Goal: Task Accomplishment & Management: Complete application form

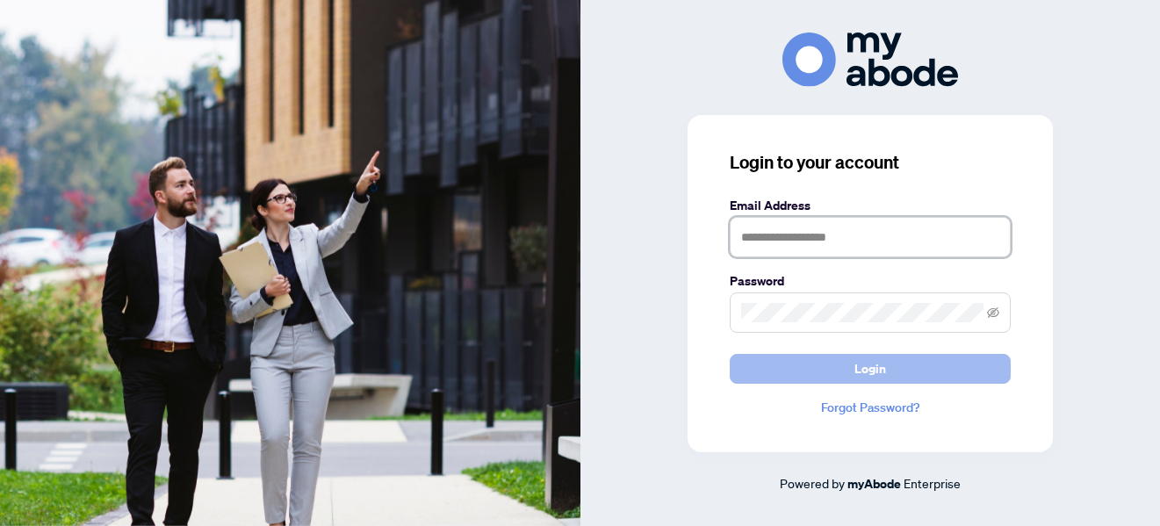
type input "**********"
click at [878, 363] on span "Login" at bounding box center [871, 369] width 32 height 28
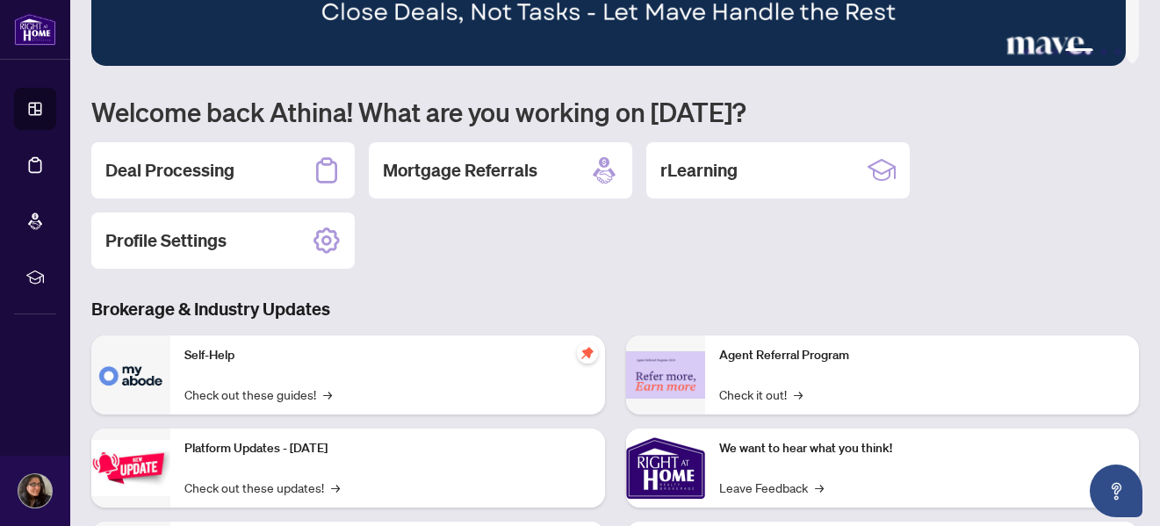
scroll to position [131, 0]
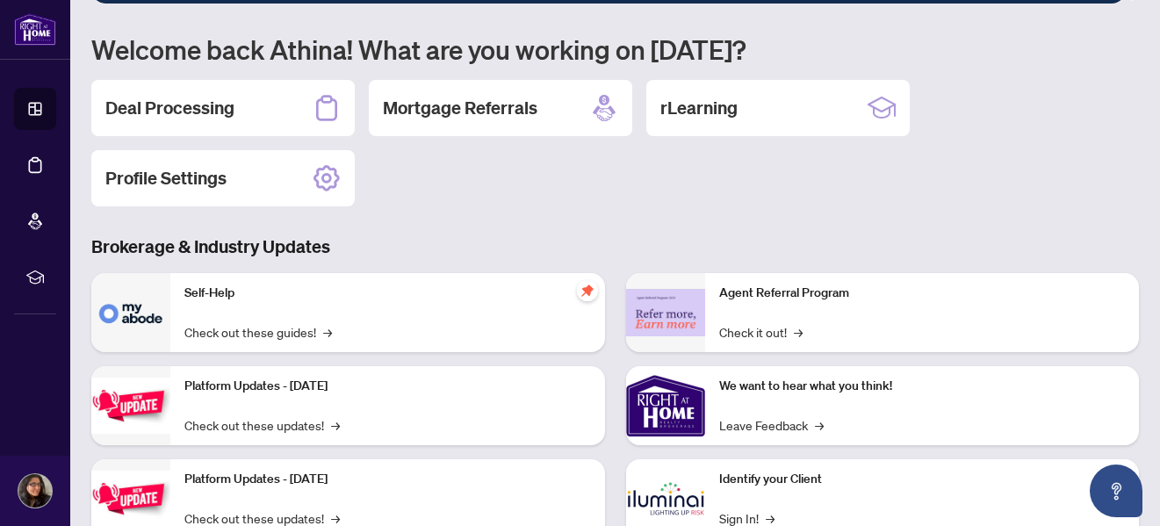
click at [1112, 347] on div "Agent Referral Program Check it out! →" at bounding box center [922, 312] width 435 height 79
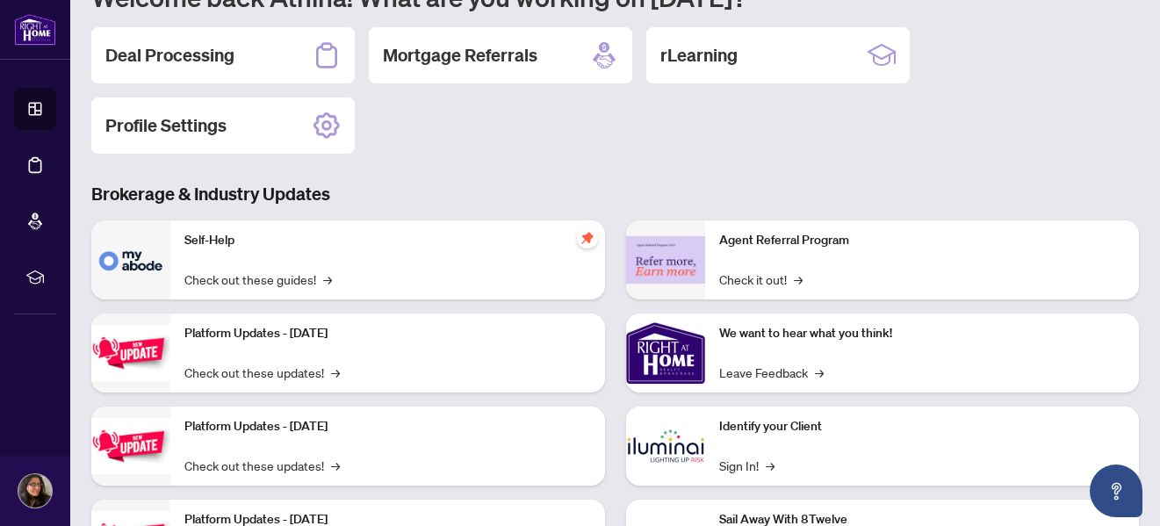
scroll to position [178, 0]
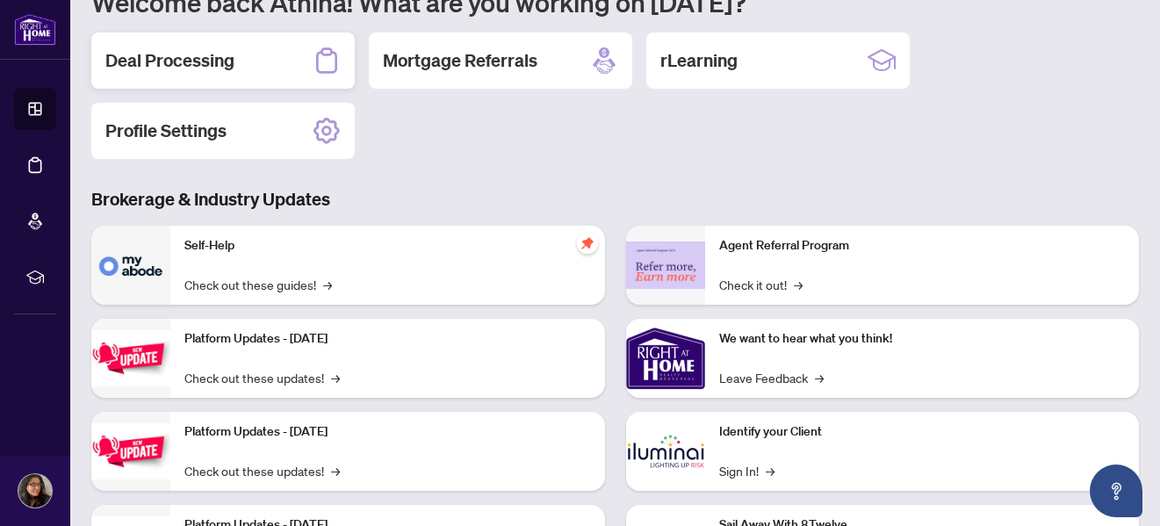
click at [289, 57] on div "Deal Processing" at bounding box center [222, 60] width 263 height 56
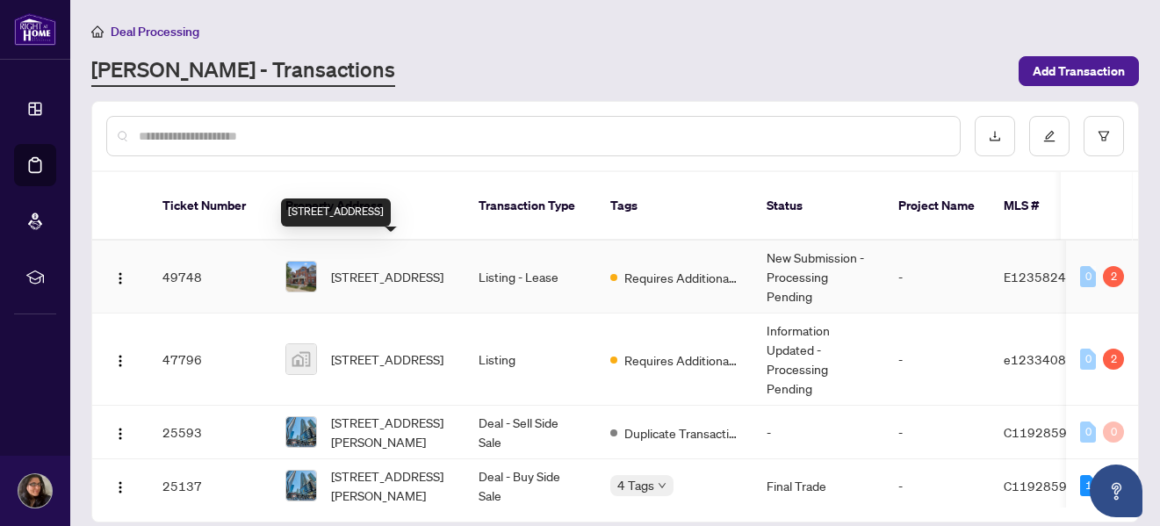
click at [353, 267] on span "[STREET_ADDRESS]" at bounding box center [387, 276] width 112 height 19
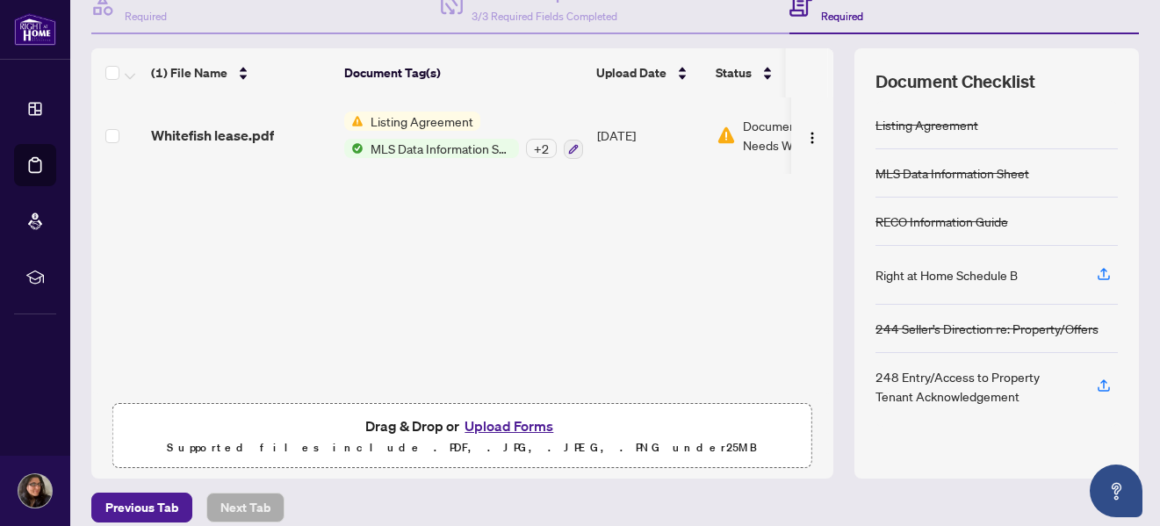
scroll to position [209, 0]
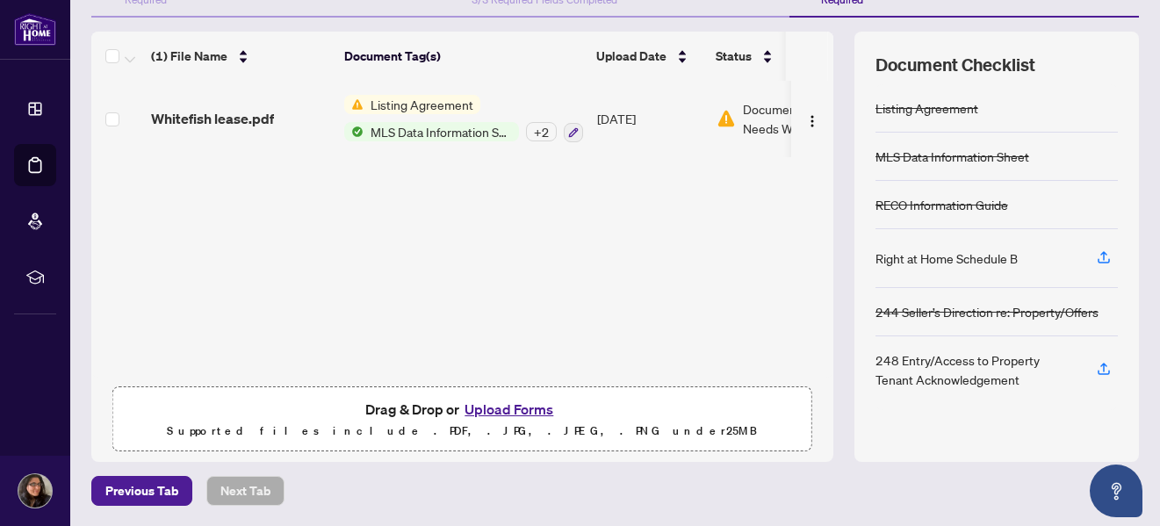
click at [493, 408] on button "Upload Forms" at bounding box center [508, 409] width 99 height 23
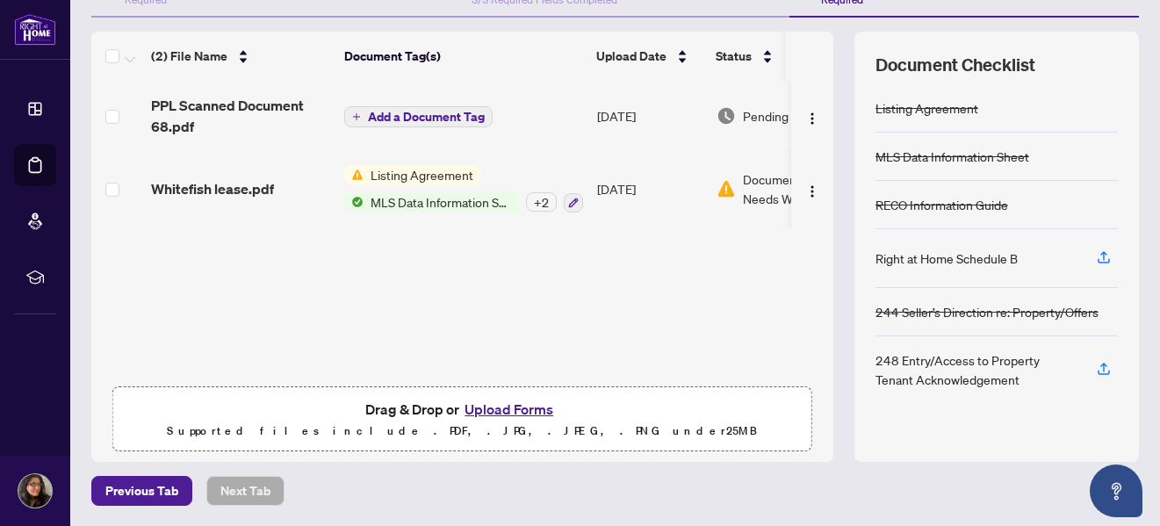
click at [500, 411] on button "Upload Forms" at bounding box center [508, 409] width 99 height 23
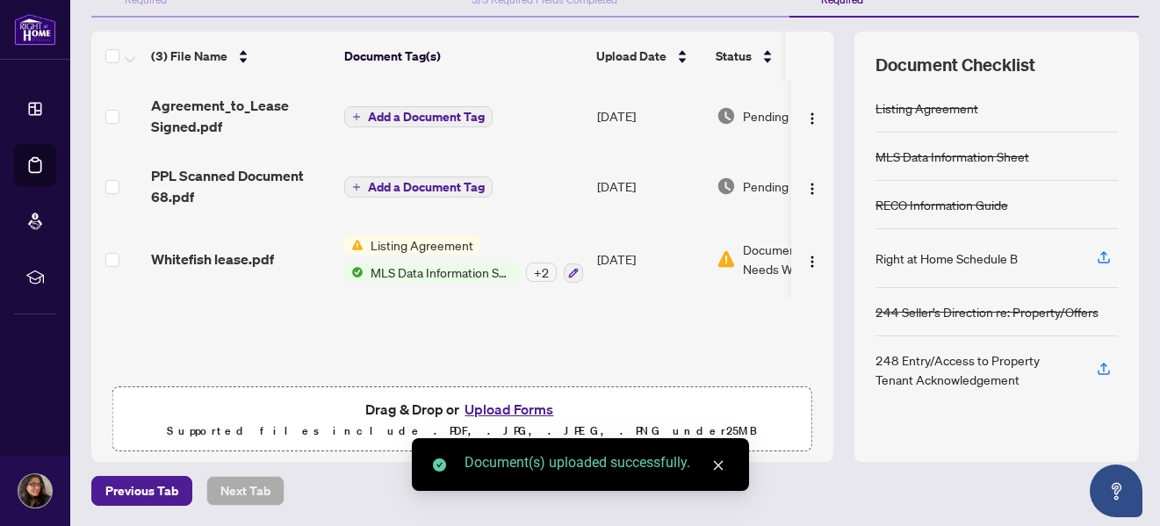
click at [505, 408] on button "Upload Forms" at bounding box center [508, 409] width 99 height 23
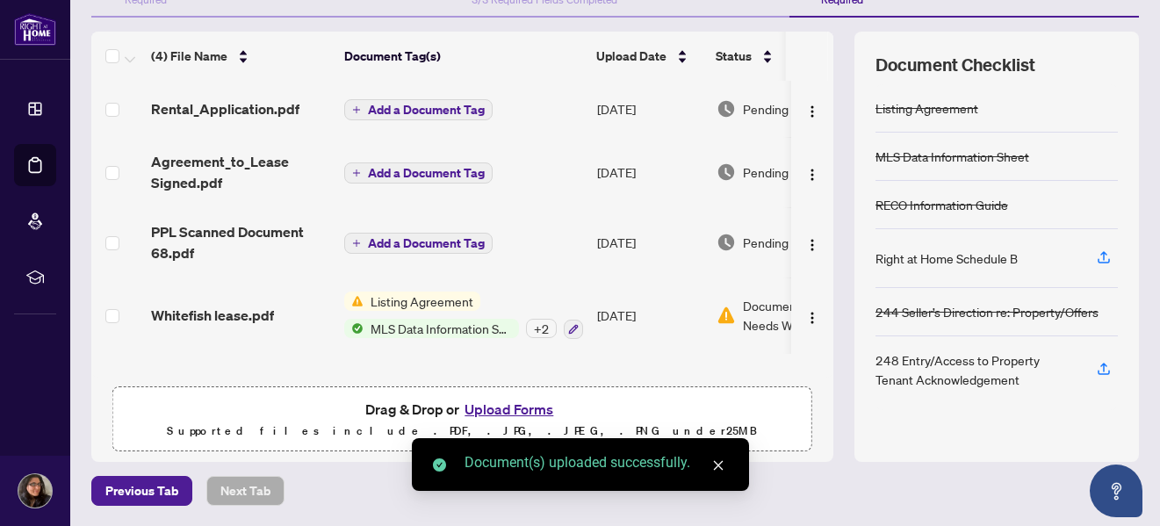
click at [487, 408] on button "Upload Forms" at bounding box center [508, 409] width 99 height 23
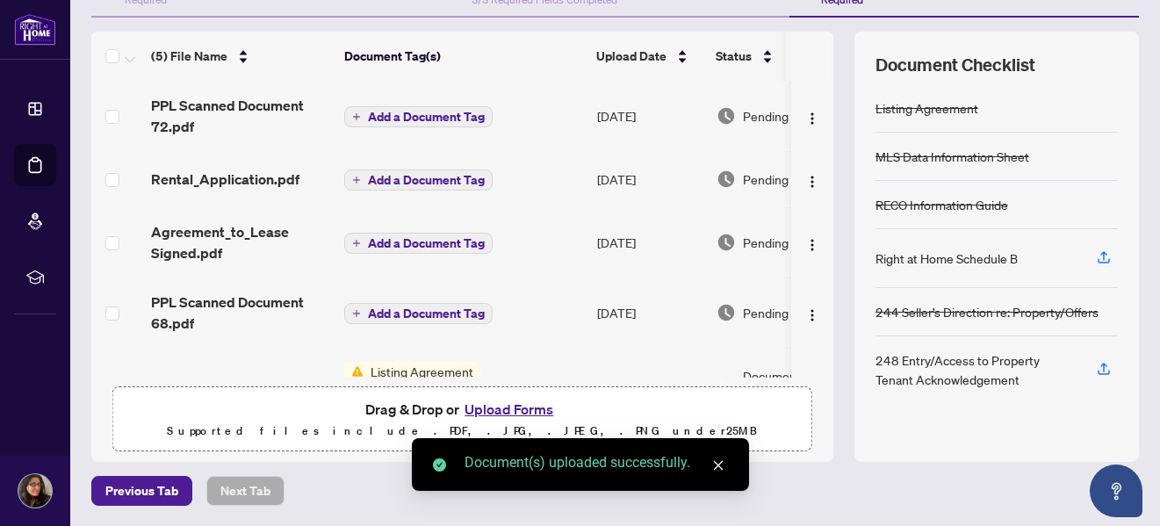
click at [511, 405] on button "Upload Forms" at bounding box center [508, 409] width 99 height 23
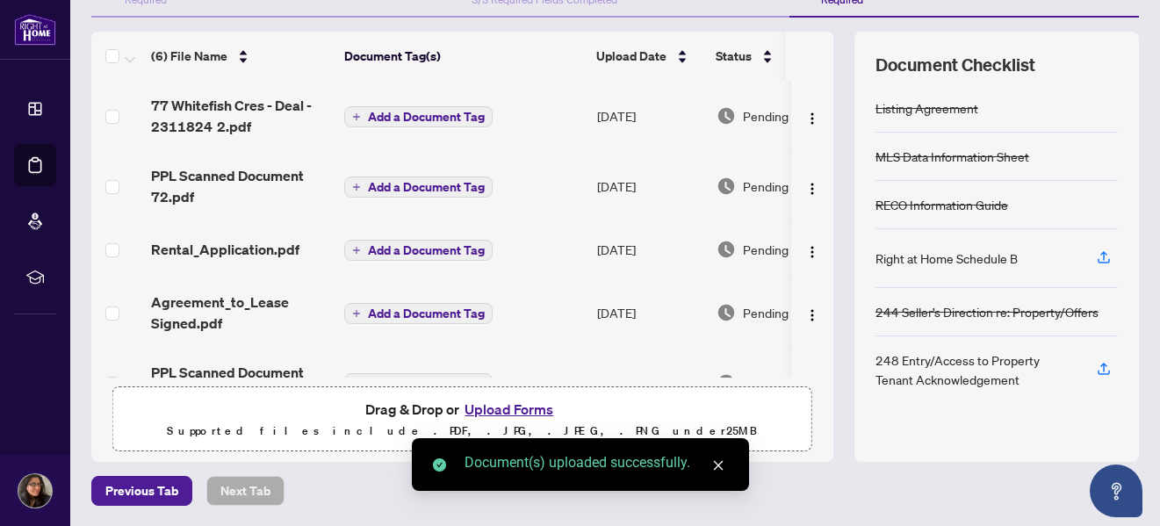
click at [513, 403] on button "Upload Forms" at bounding box center [508, 409] width 99 height 23
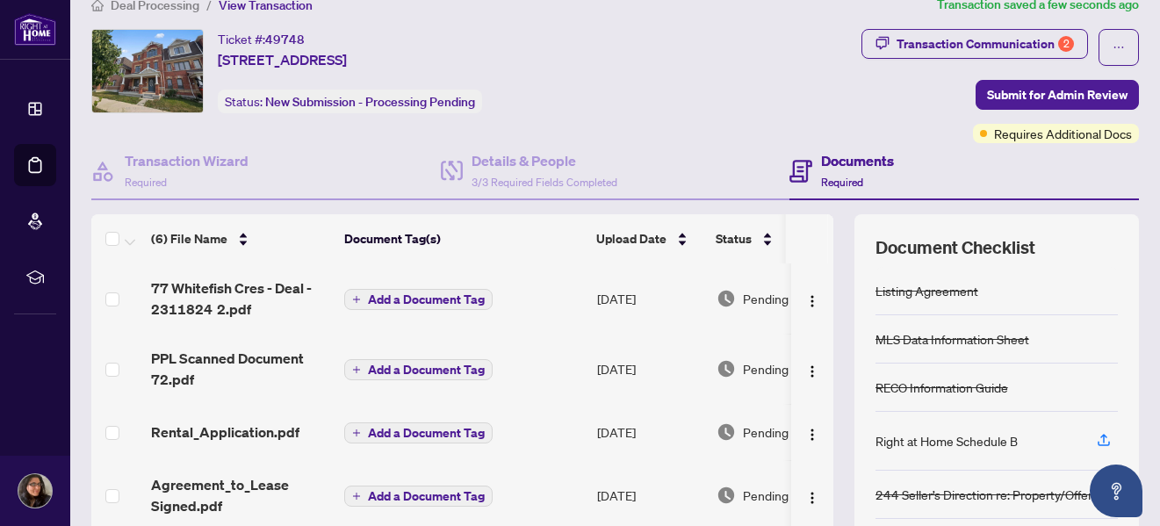
scroll to position [25, 0]
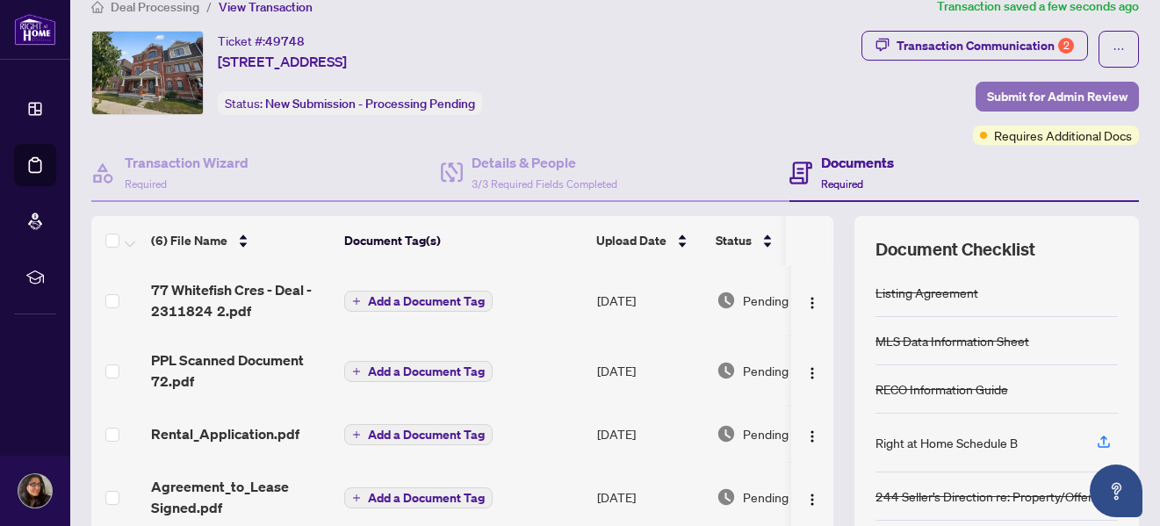
click at [1015, 95] on span "Submit for Admin Review" at bounding box center [1057, 97] width 141 height 28
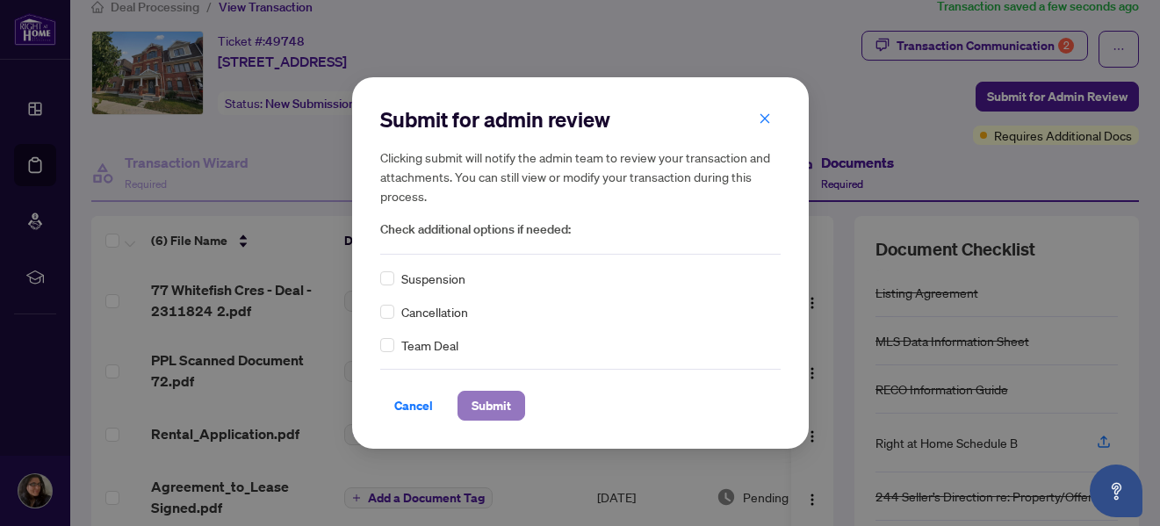
click at [498, 410] on span "Submit" at bounding box center [492, 406] width 40 height 28
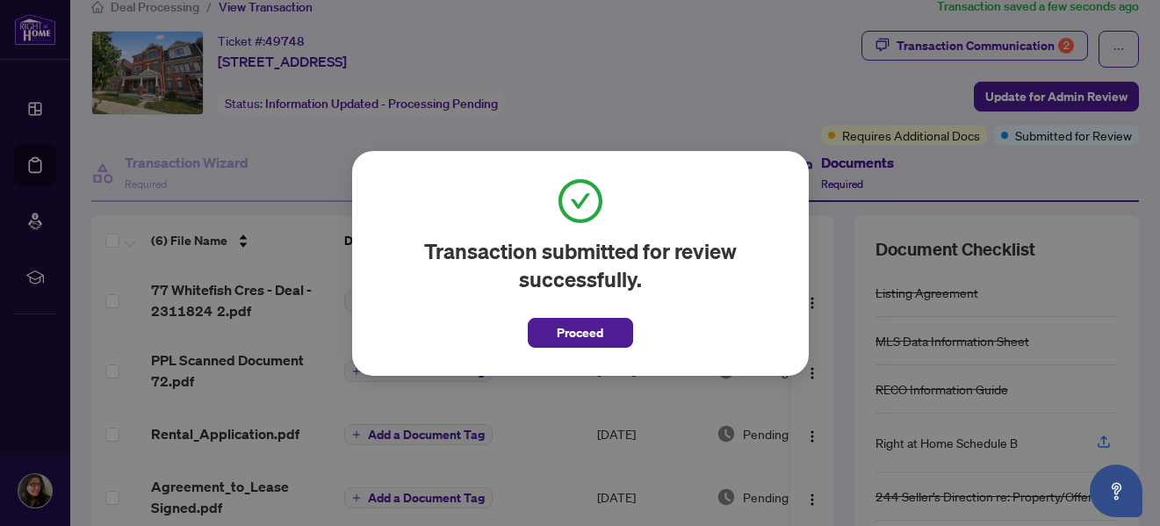
click at [599, 335] on span "Proceed" at bounding box center [580, 333] width 47 height 28
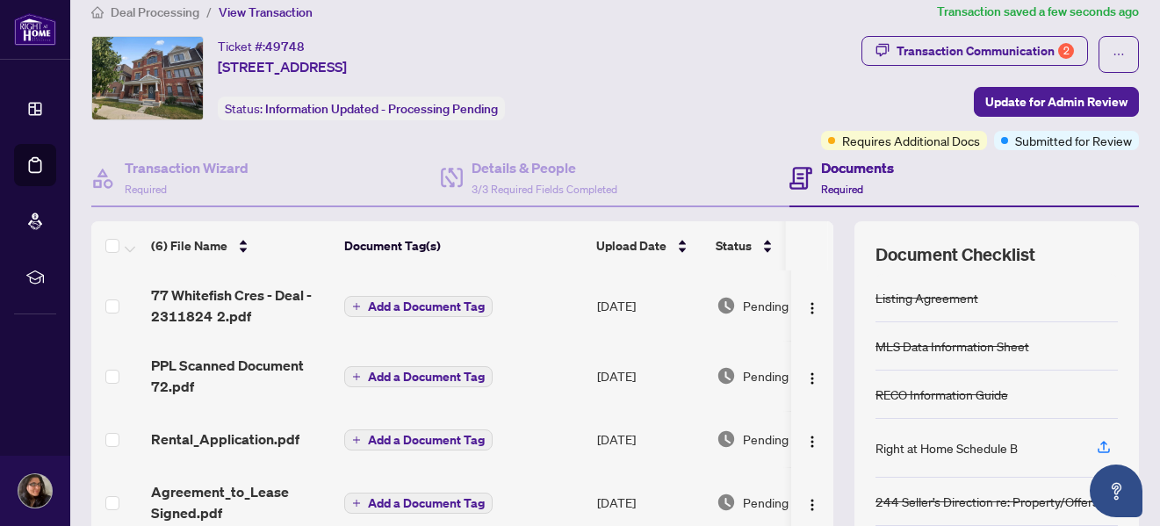
scroll to position [0, 0]
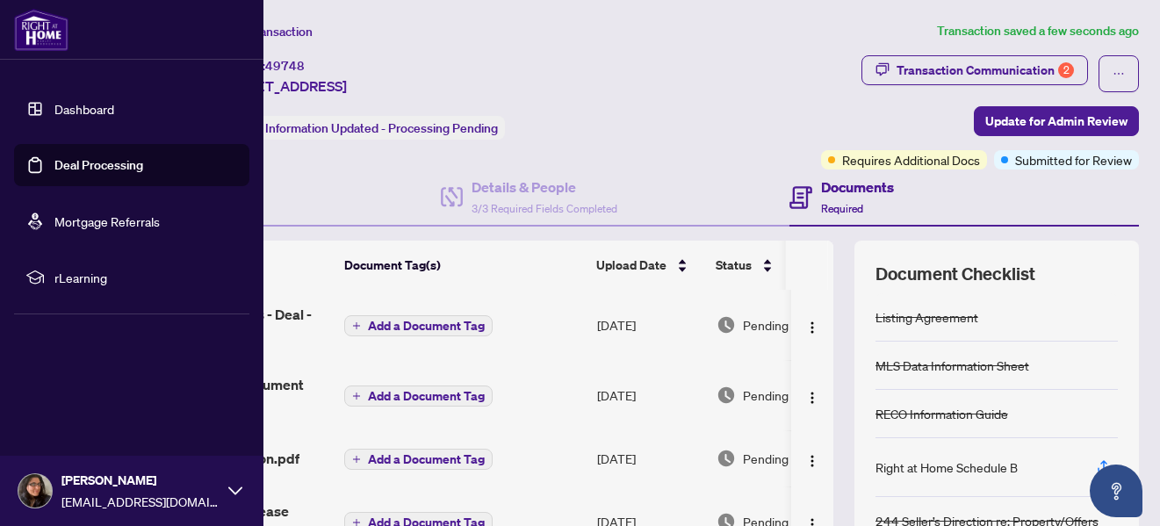
click at [70, 102] on link "Dashboard" at bounding box center [84, 109] width 60 height 16
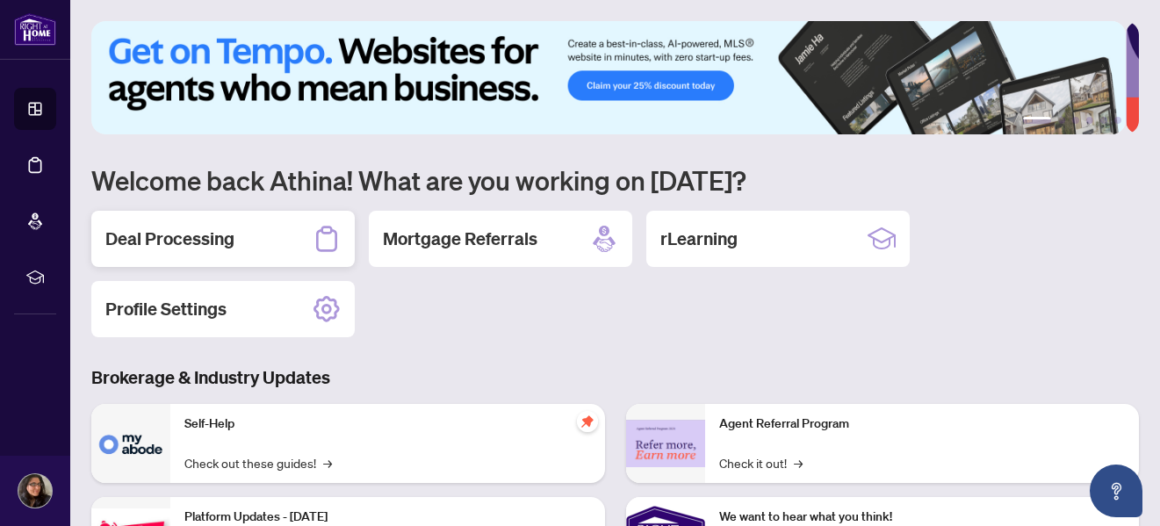
click at [278, 239] on div "Deal Processing" at bounding box center [222, 239] width 263 height 56
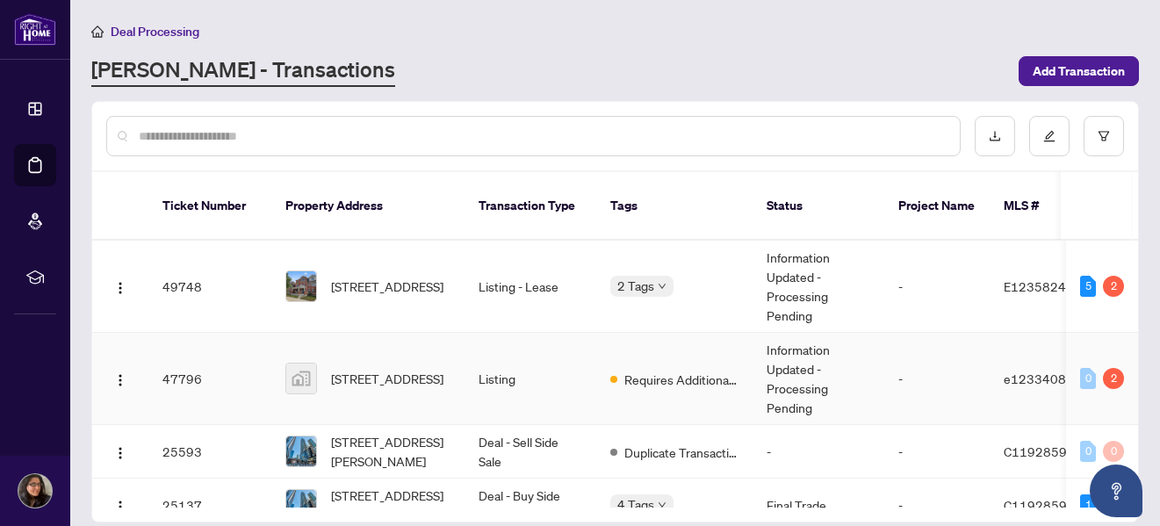
click at [1067, 372] on tr "47796 [STREET_ADDRESS] Listing Requires Additional Docs Information Updated - P…" at bounding box center [959, 379] width 1734 height 92
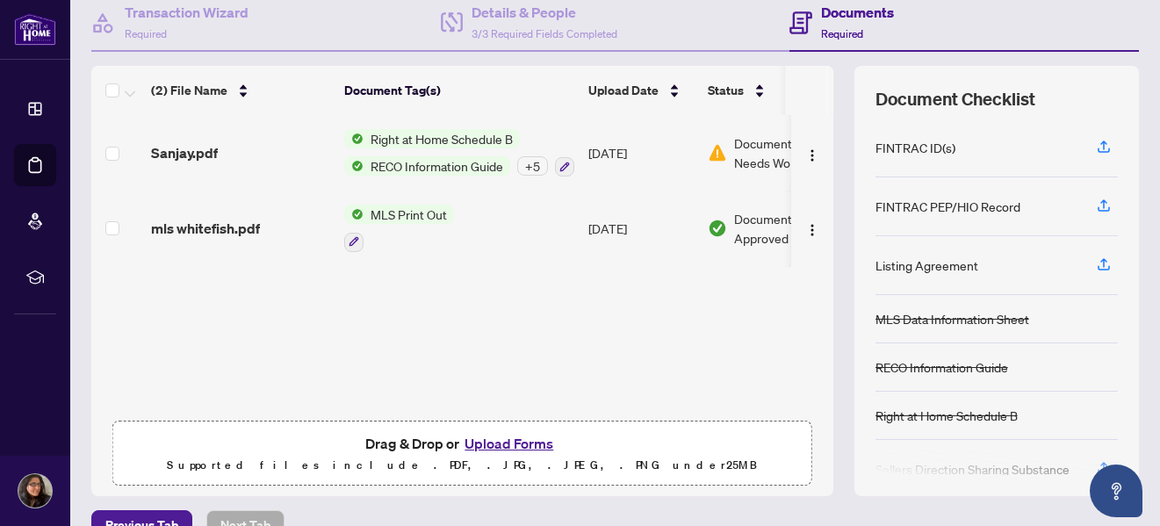
scroll to position [177, 0]
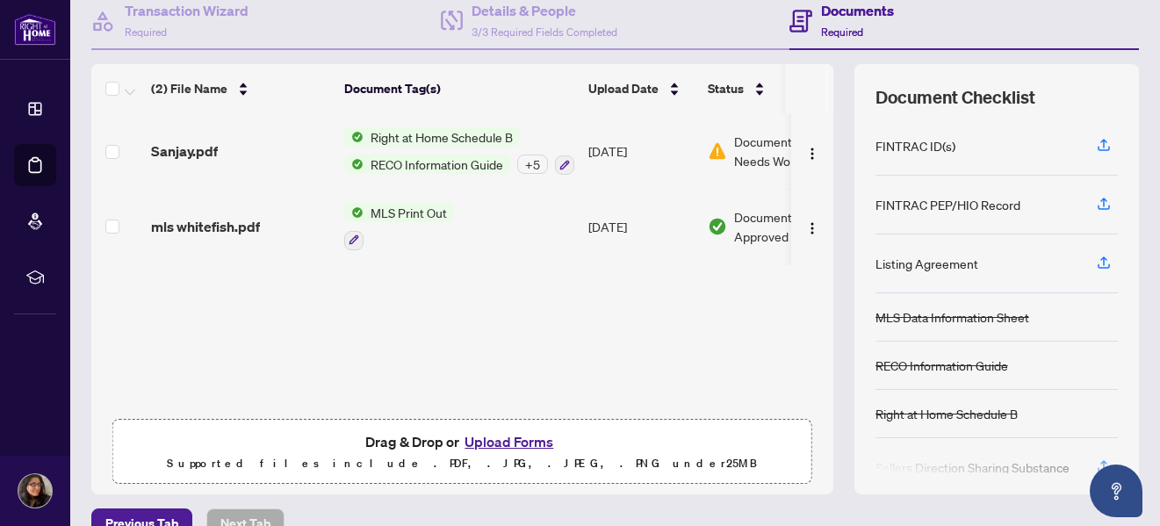
click at [508, 443] on button "Upload Forms" at bounding box center [508, 441] width 99 height 23
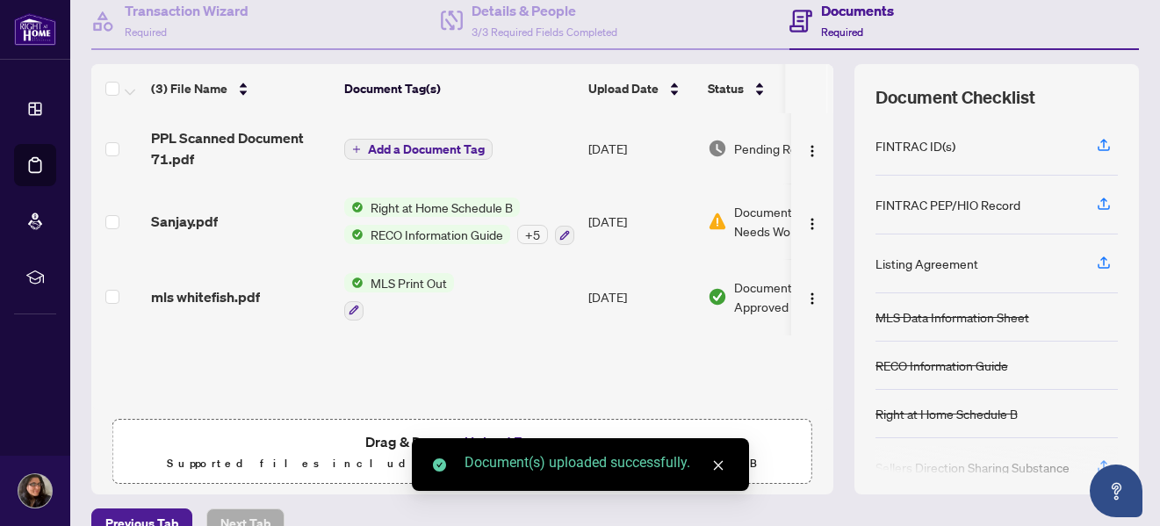
click at [487, 442] on div "Document(s) uploaded successfully." at bounding box center [580, 464] width 337 height 53
click at [710, 465] on link "Close" at bounding box center [718, 465] width 19 height 19
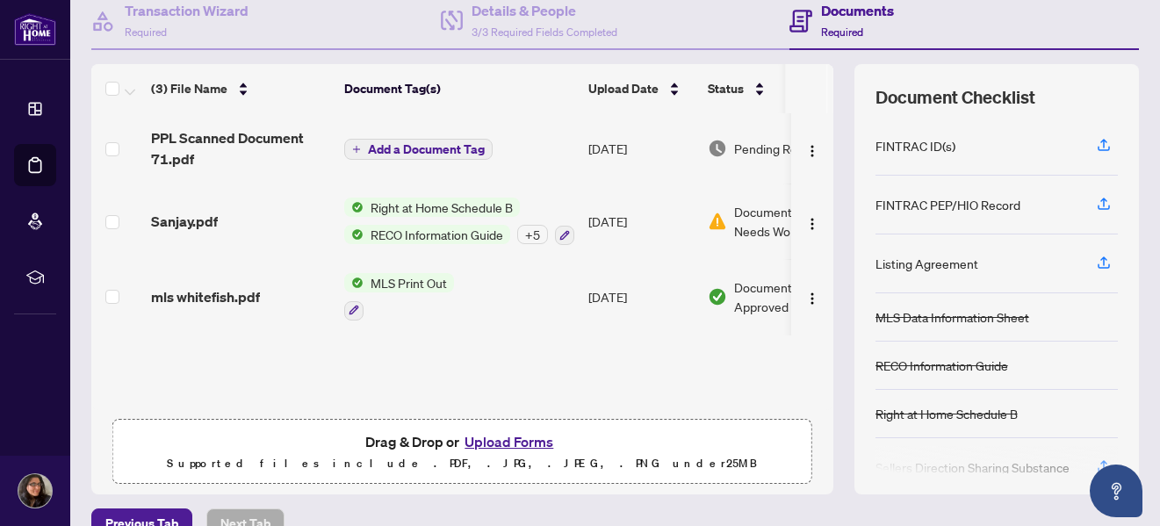
click at [528, 438] on button "Upload Forms" at bounding box center [508, 441] width 99 height 23
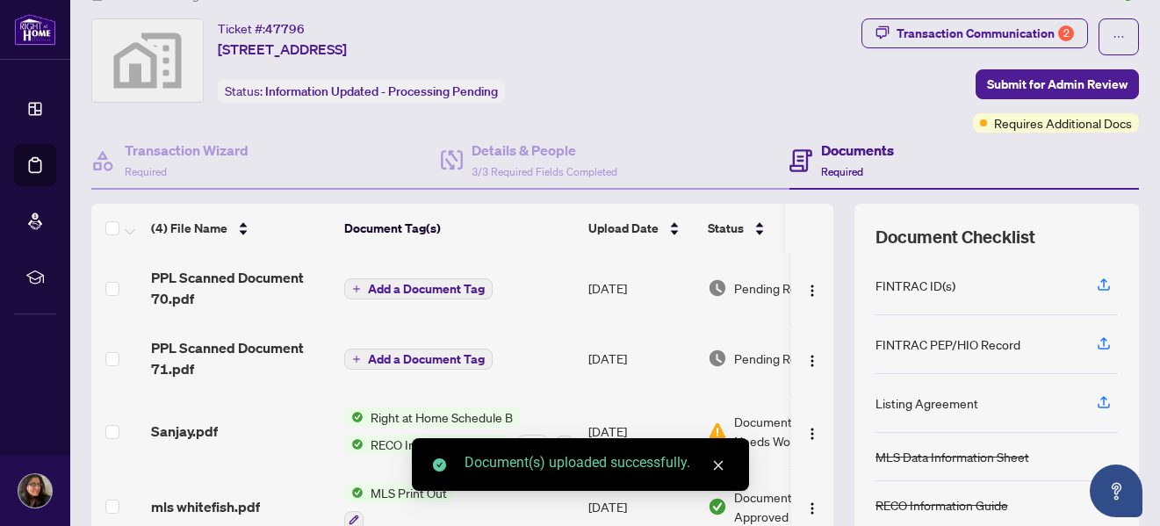
scroll to position [35, 0]
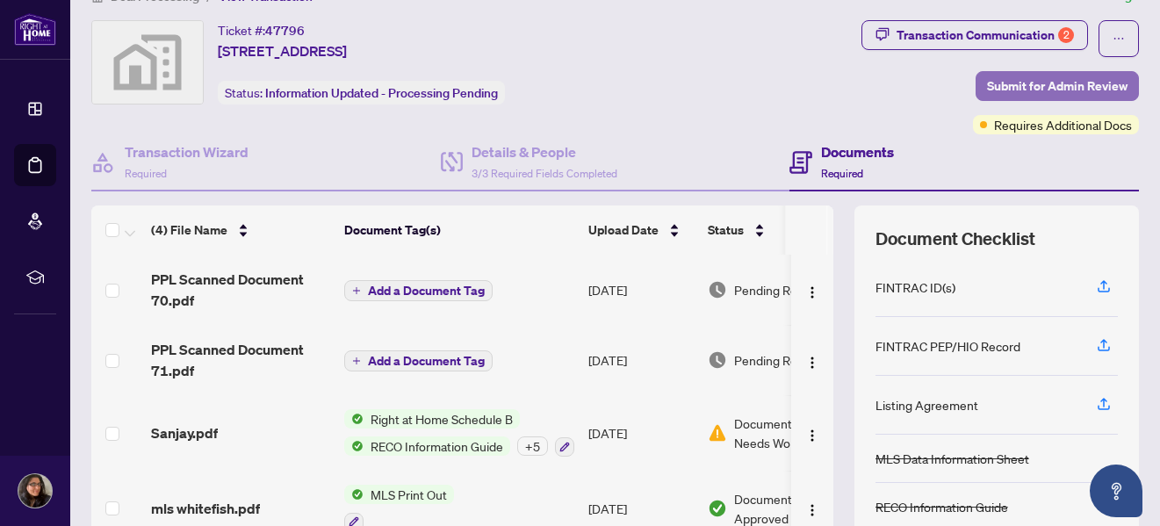
click at [1046, 89] on span "Submit for Admin Review" at bounding box center [1057, 86] width 141 height 28
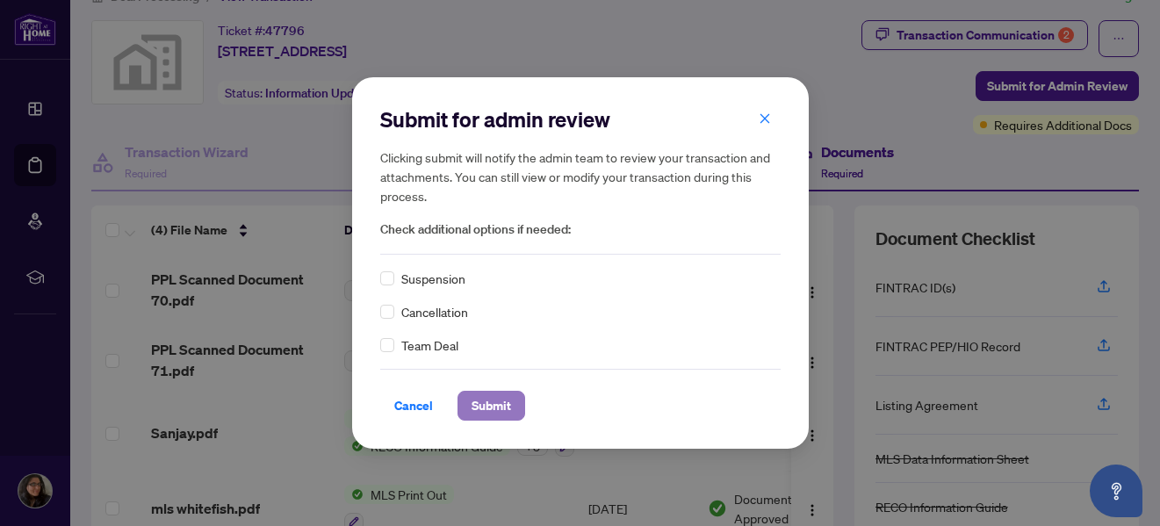
click at [500, 398] on span "Submit" at bounding box center [492, 406] width 40 height 28
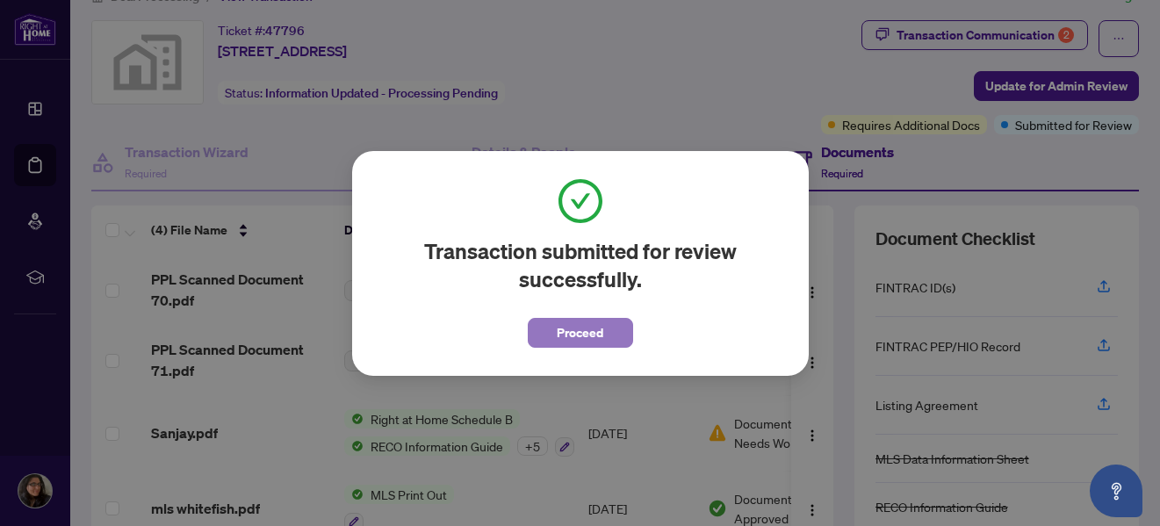
click at [624, 336] on button "Proceed" at bounding box center [580, 333] width 105 height 30
